Goal: Find specific page/section: Find specific page/section

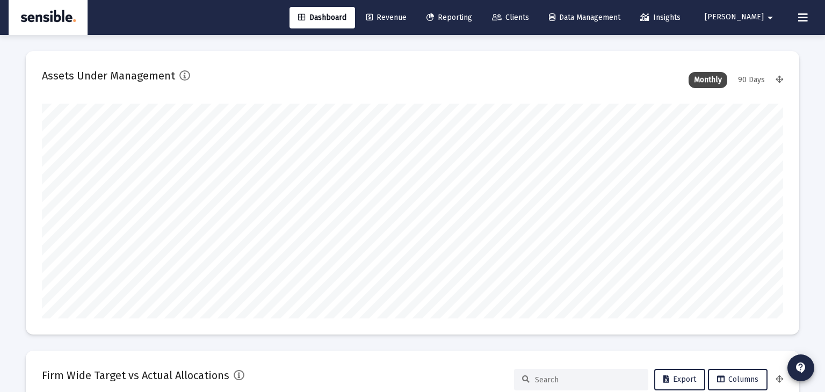
scroll to position [1032, 0]
type input "[DATE]"
type input "[PERSON_NAME][EMAIL_ADDRESS][DOMAIN_NAME]"
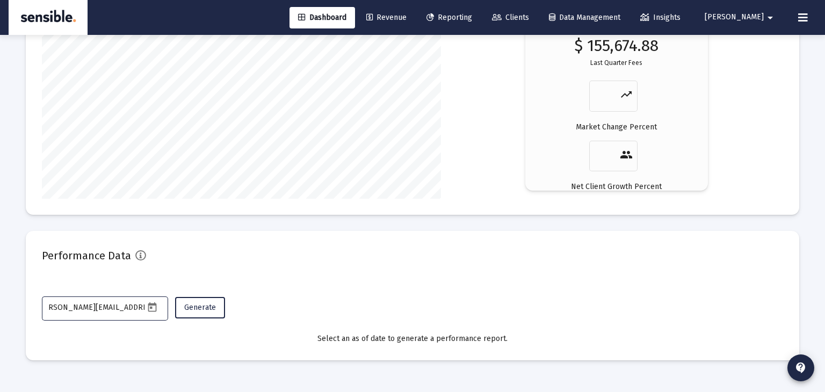
scroll to position [1761, 0]
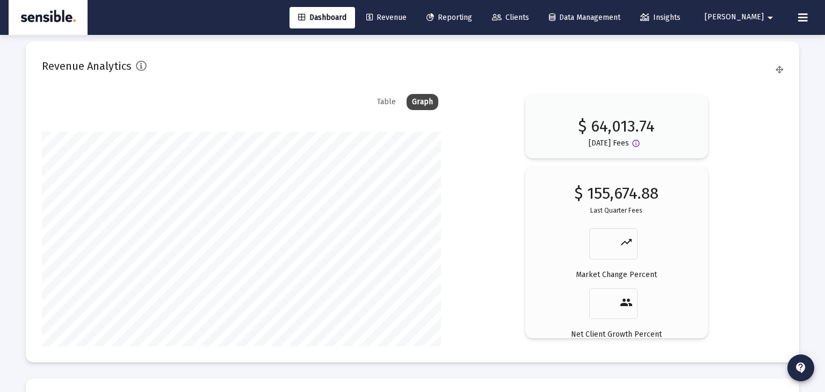
click at [449, 160] on div "Table Graph $ 64,013.74 [DATE] Fees info_outline $ 155,674.88 Last Quarter Fees…" at bounding box center [413, 220] width 742 height 253
click at [472, 19] on span "Reporting" at bounding box center [450, 17] width 46 height 9
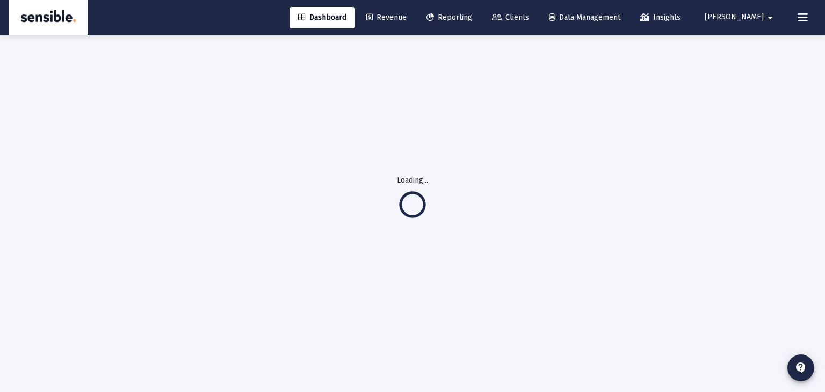
scroll to position [19, 0]
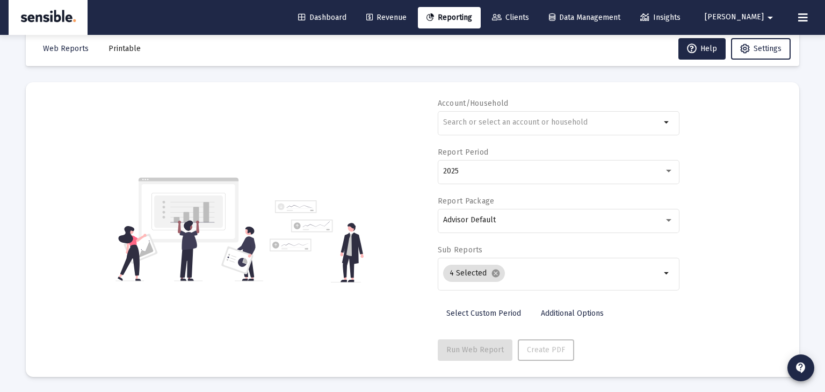
click at [808, 19] on icon at bounding box center [804, 17] width 10 height 13
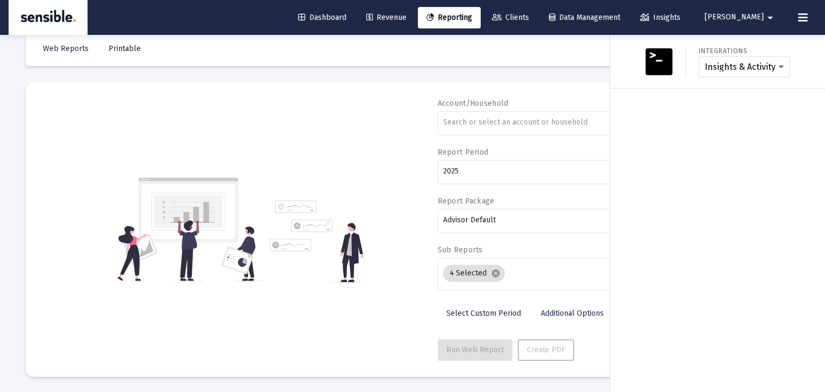
click at [760, 20] on span "[PERSON_NAME]" at bounding box center [734, 17] width 59 height 9
click at [761, 167] on div at bounding box center [412, 196] width 825 height 392
click at [332, 125] on div at bounding box center [412, 196] width 825 height 392
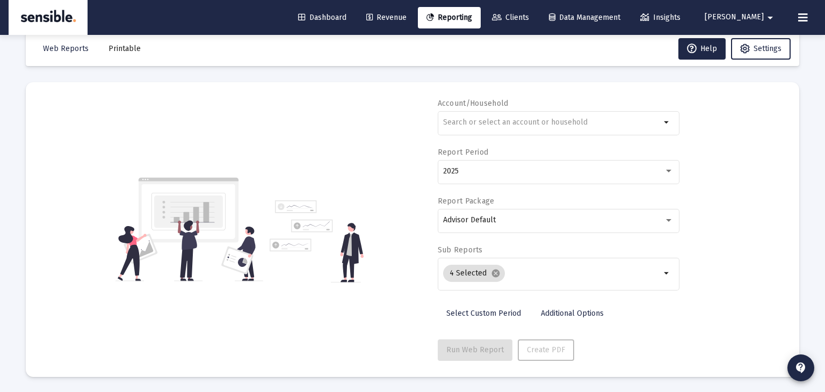
click at [347, 15] on span "Dashboard" at bounding box center [322, 17] width 48 height 9
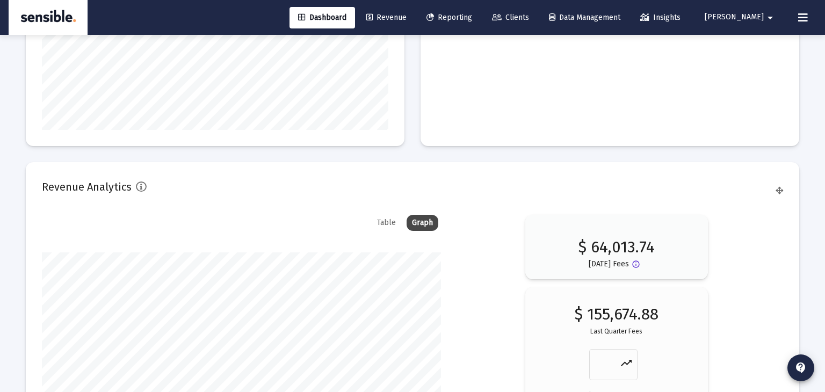
scroll to position [1909, 0]
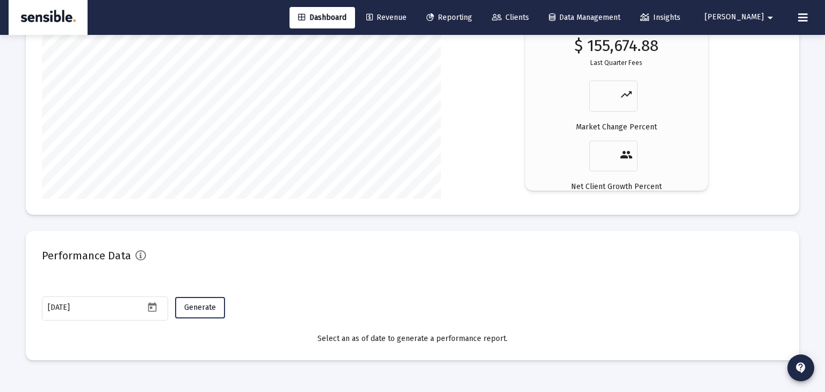
click at [200, 304] on span "Generate" at bounding box center [200, 307] width 32 height 9
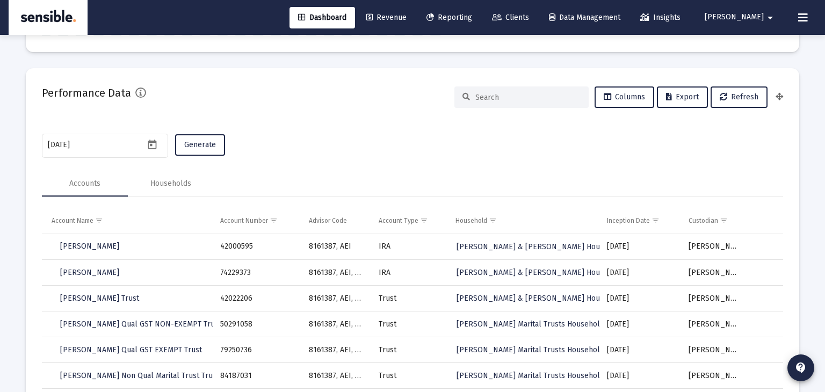
scroll to position [2072, 0]
click at [180, 185] on div "Households" at bounding box center [170, 183] width 41 height 11
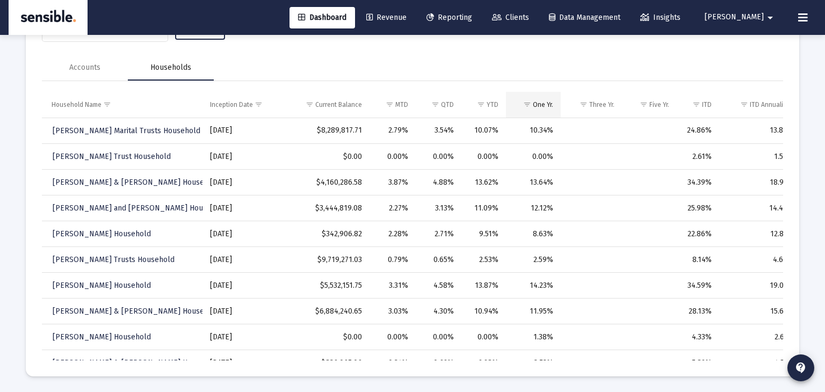
scroll to position [2204, 0]
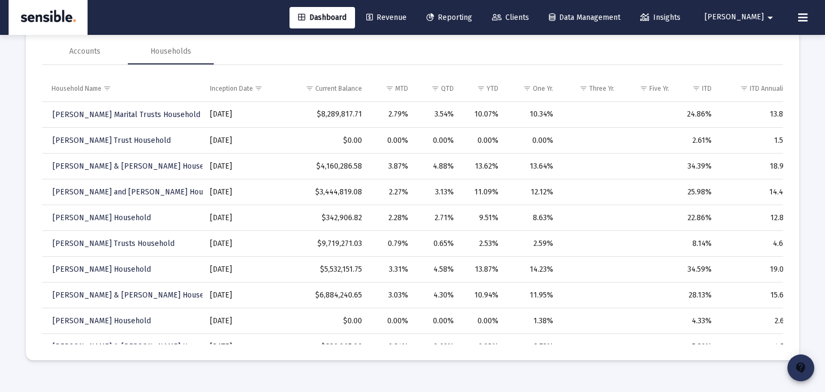
click at [801, 367] on mat-icon "contact_support" at bounding box center [801, 368] width 13 height 13
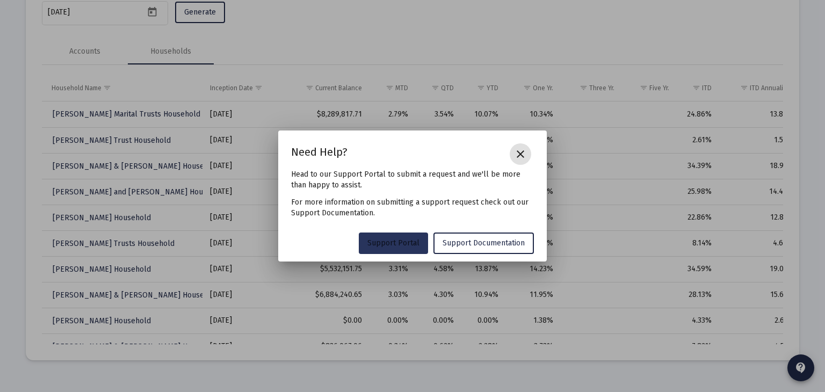
click at [400, 253] on link "Support Portal" at bounding box center [393, 243] width 69 height 21
click at [522, 153] on mat-icon "close" at bounding box center [520, 154] width 13 height 13
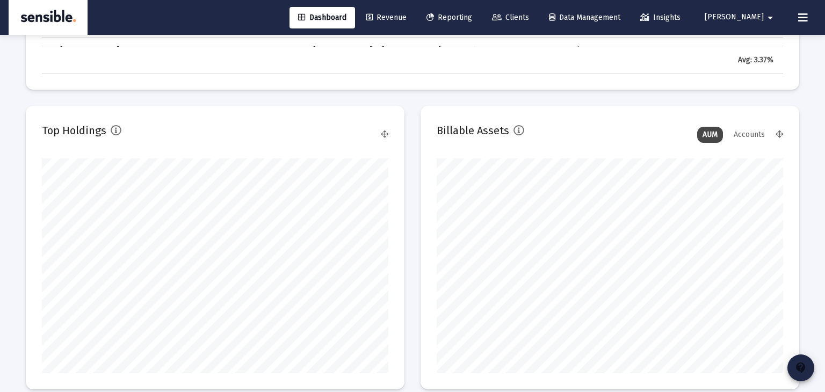
scroll to position [1094, 0]
